Goal: Task Accomplishment & Management: Use online tool/utility

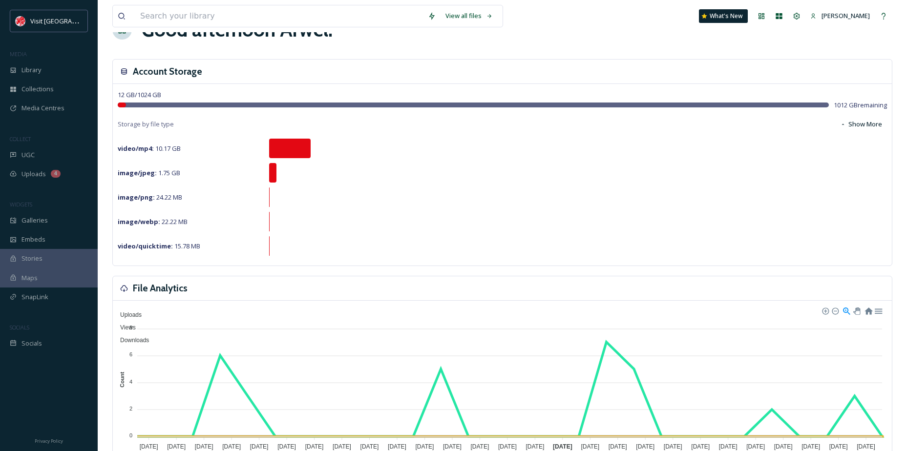
scroll to position [49, 0]
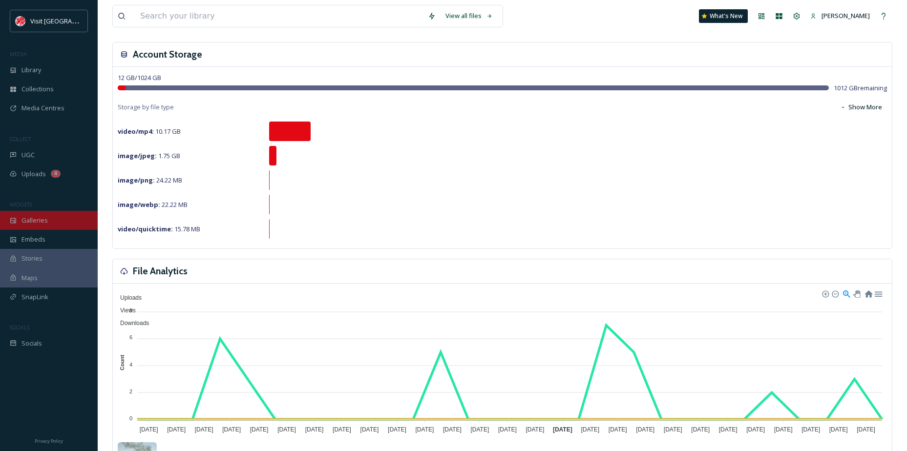
click at [48, 214] on div "Galleries" at bounding box center [49, 220] width 98 height 19
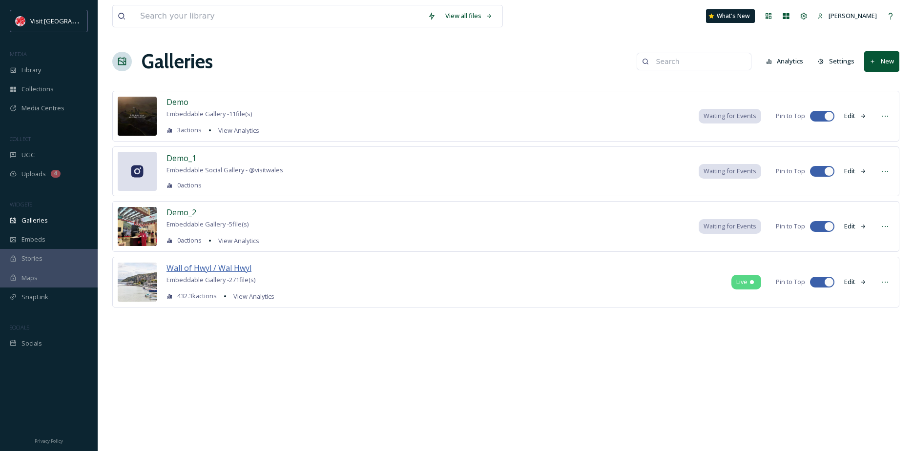
click at [229, 264] on span "Wall of Hwyl / Wal Hwyl" at bounding box center [209, 268] width 85 height 11
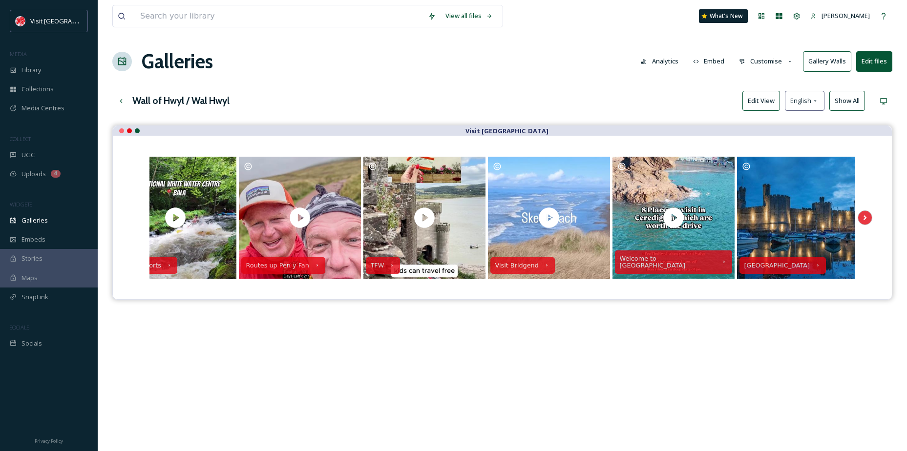
click at [782, 89] on div "View all files What's New [PERSON_NAME] Galleries Analytics Embed Customise Gal…" at bounding box center [502, 296] width 809 height 592
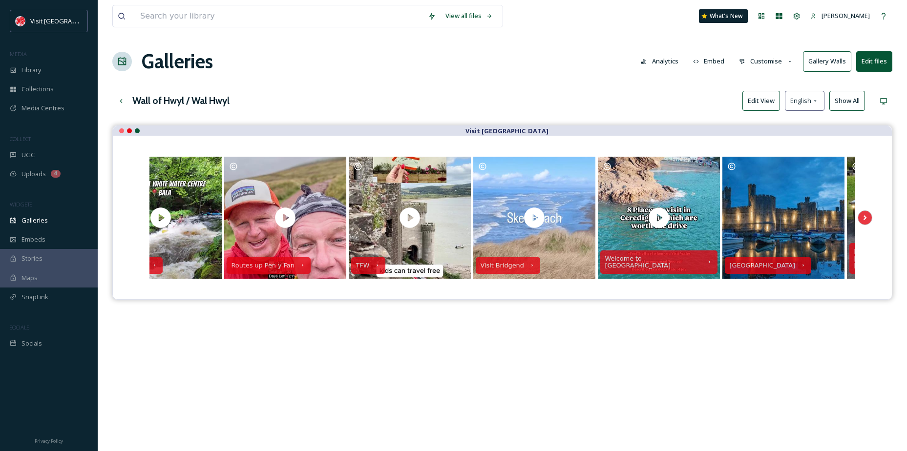
click at [771, 94] on button "Edit View" at bounding box center [762, 101] width 38 height 20
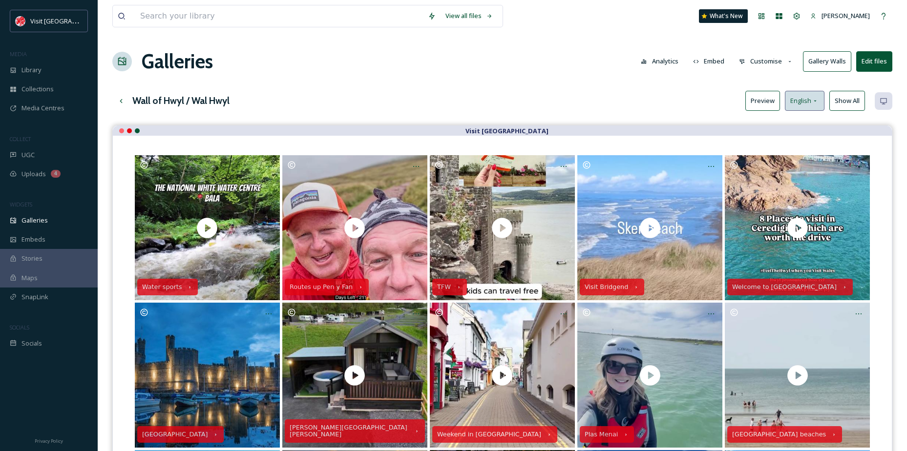
click at [803, 111] on div "English" at bounding box center [805, 101] width 40 height 20
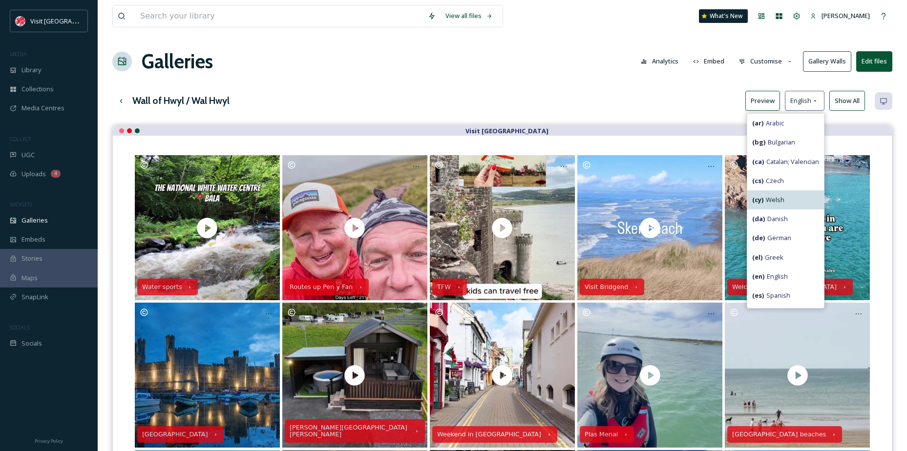
click at [774, 202] on span "( cy ) Welsh" at bounding box center [768, 199] width 32 height 9
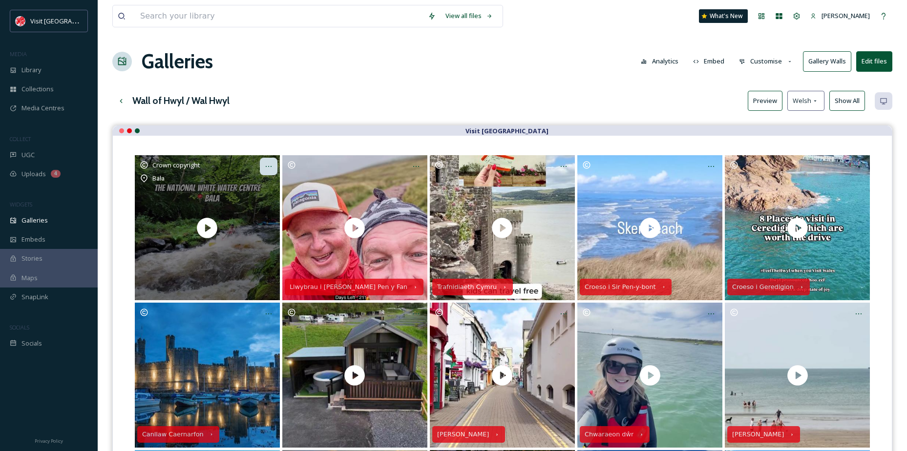
click at [266, 165] on icon at bounding box center [269, 167] width 8 height 8
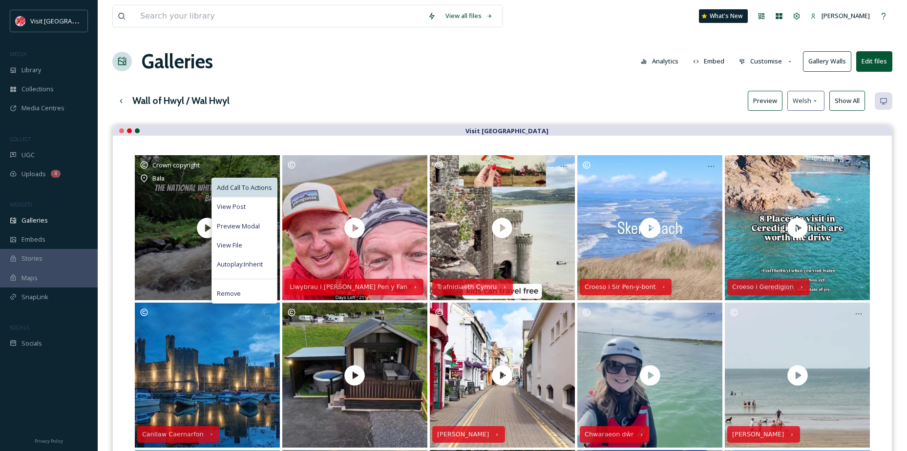
click at [258, 181] on div "Add Call To Actions" at bounding box center [244, 187] width 65 height 19
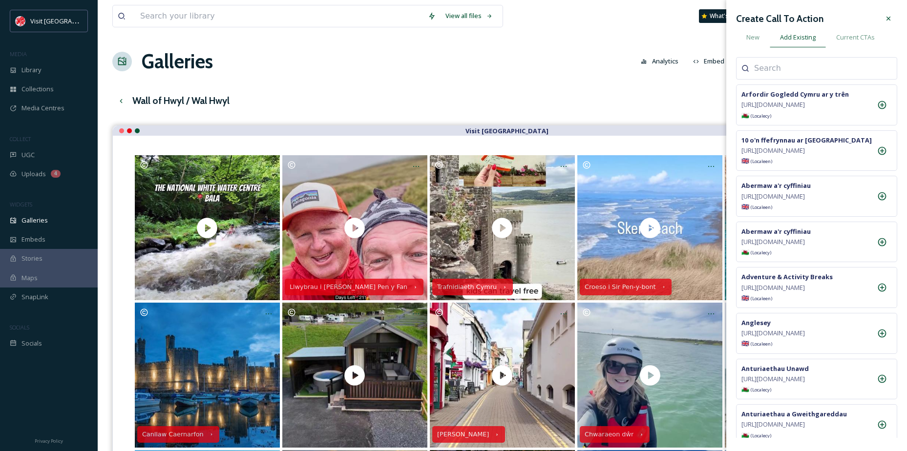
click at [776, 66] on input at bounding box center [803, 69] width 98 height 12
type input "ch"
click at [885, 156] on icon at bounding box center [882, 151] width 10 height 10
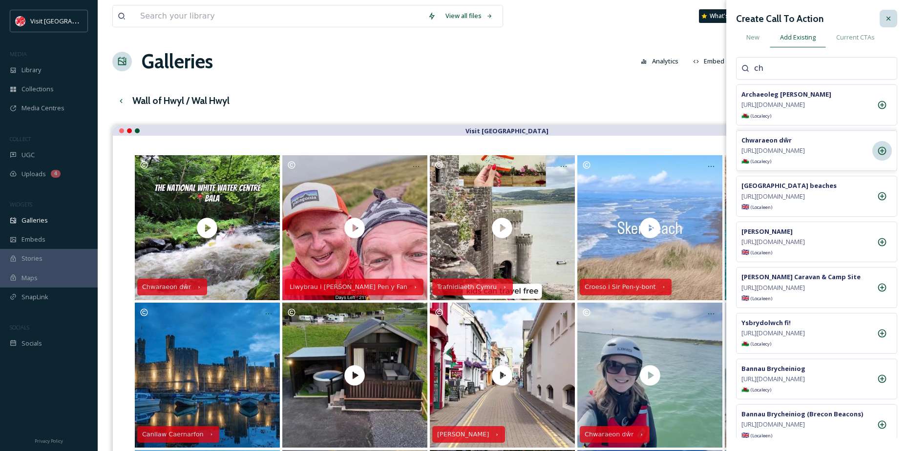
click at [889, 21] on icon at bounding box center [889, 19] width 8 height 8
